Goal: Task Accomplishment & Management: Use online tool/utility

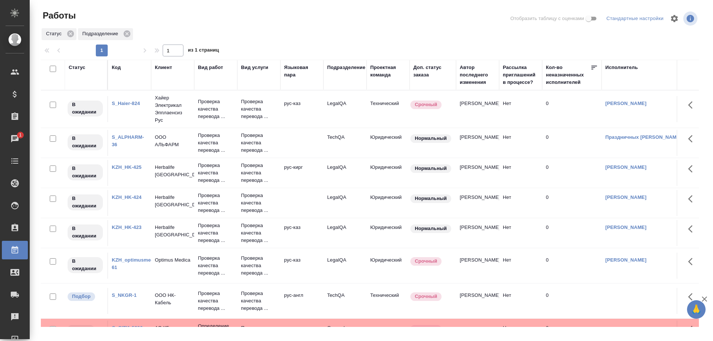
click at [132, 228] on link "KZH_HK-423" at bounding box center [127, 228] width 30 height 6
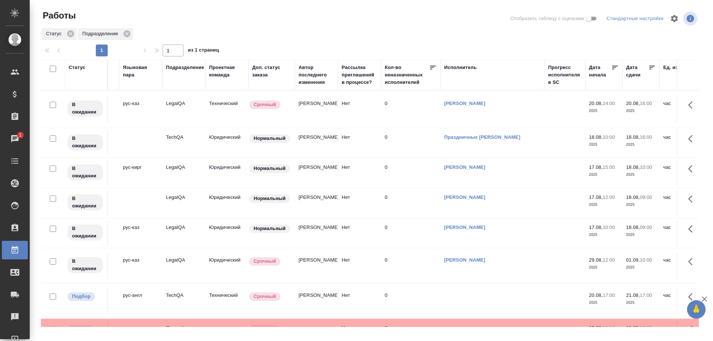
scroll to position [0, 163]
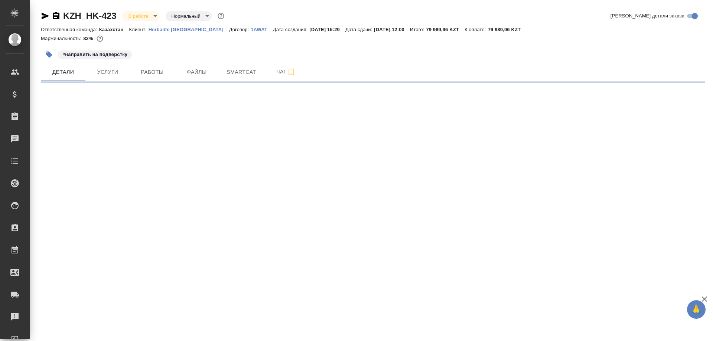
select select "RU"
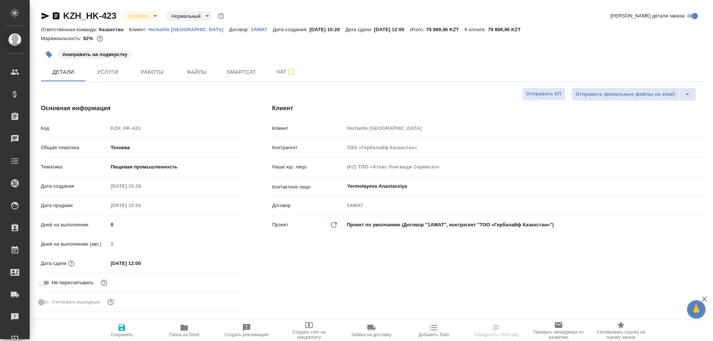
type textarea "x"
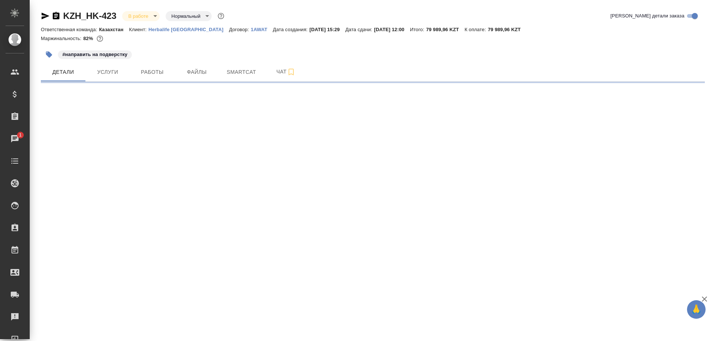
select select "RU"
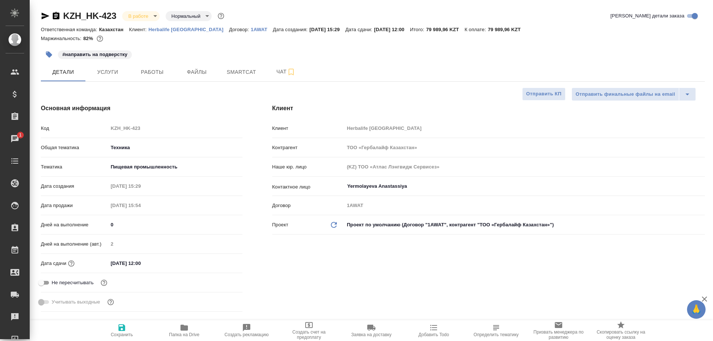
type textarea "x"
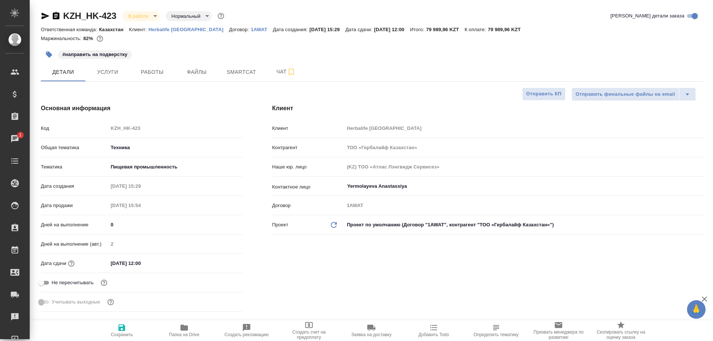
type textarea "x"
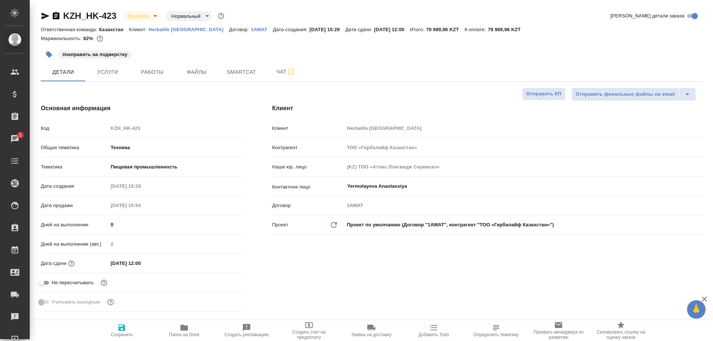
type textarea "x"
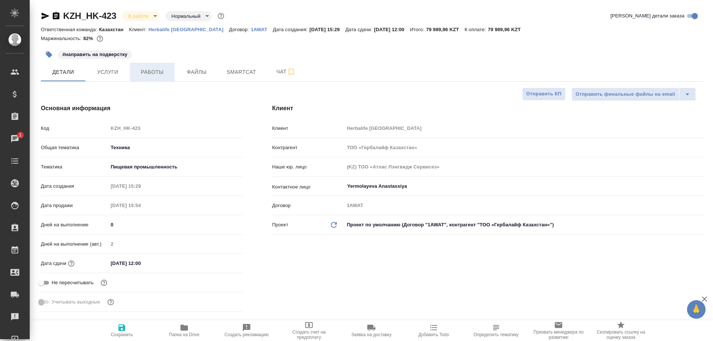
click at [165, 73] on span "Работы" at bounding box center [152, 72] width 36 height 9
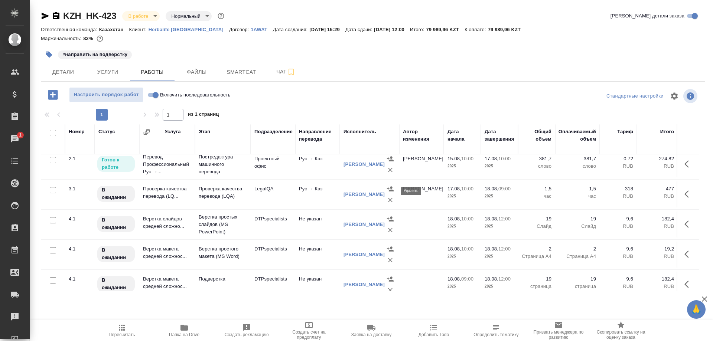
scroll to position [104, 0]
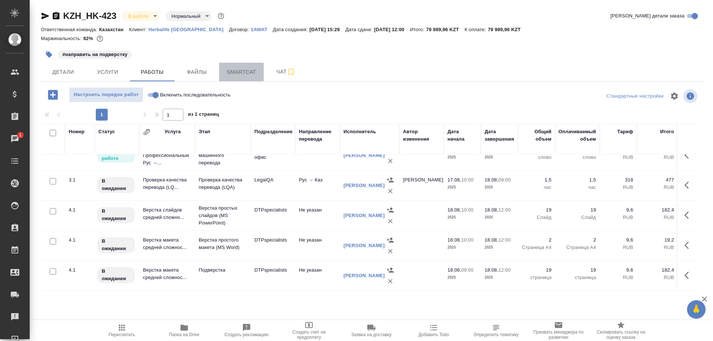
click at [252, 72] on span "Smartcat" at bounding box center [242, 72] width 36 height 9
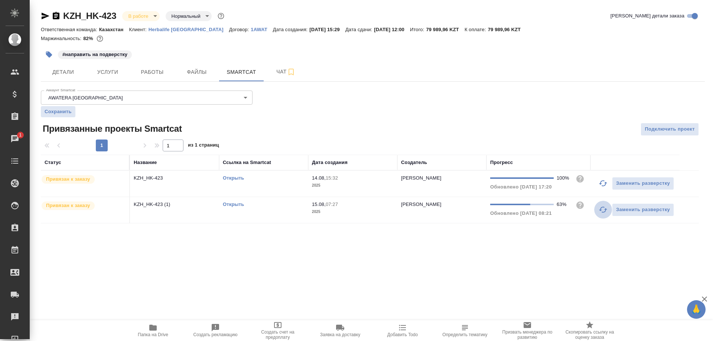
click at [602, 209] on icon "button" at bounding box center [603, 209] width 9 height 9
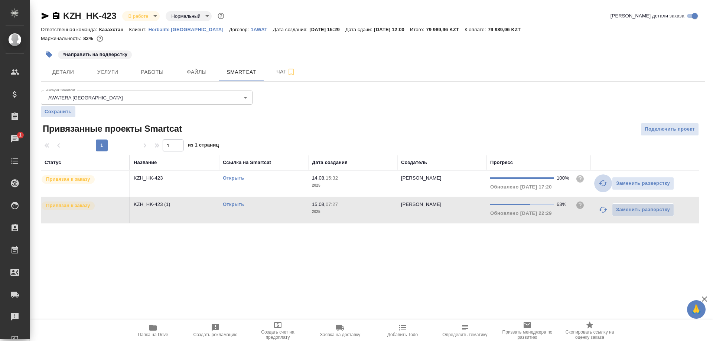
click at [600, 183] on icon "button" at bounding box center [603, 183] width 8 height 6
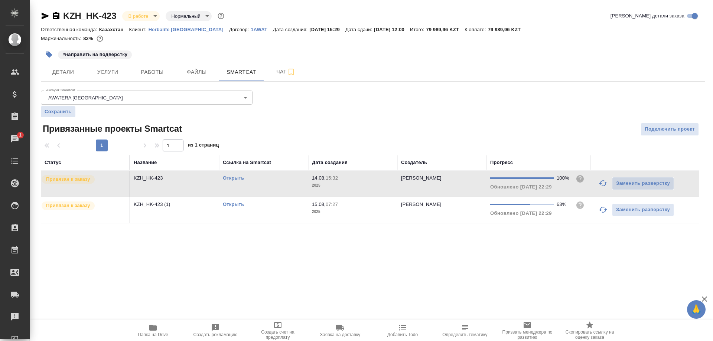
click at [234, 178] on link "Открыть" at bounding box center [233, 178] width 21 height 6
click at [599, 185] on icon "button" at bounding box center [603, 183] width 9 height 9
click at [230, 205] on link "Открыть" at bounding box center [233, 205] width 21 height 6
